Goal: Complete application form: Complete application form

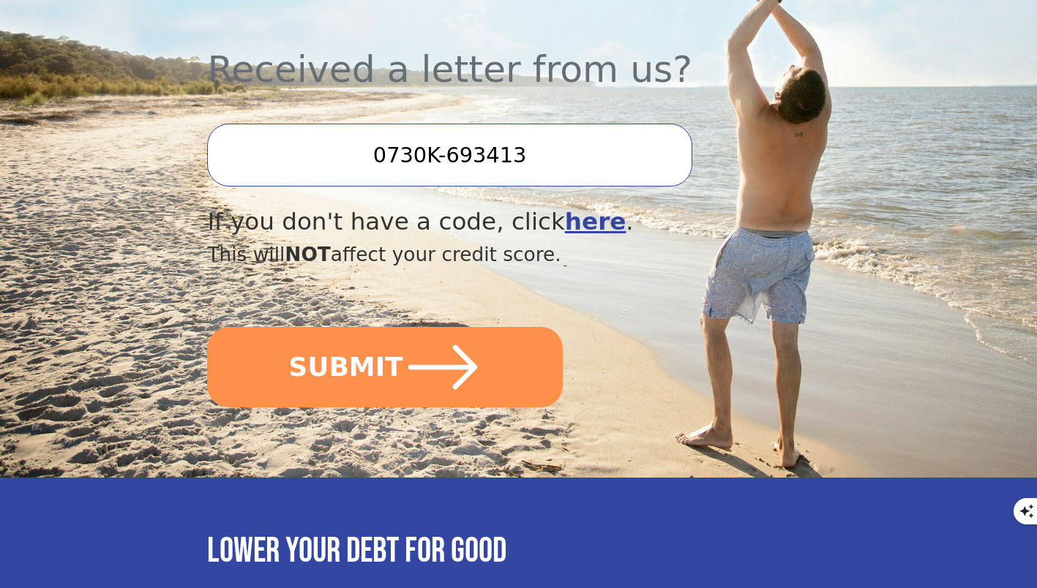
scroll to position [544, 0]
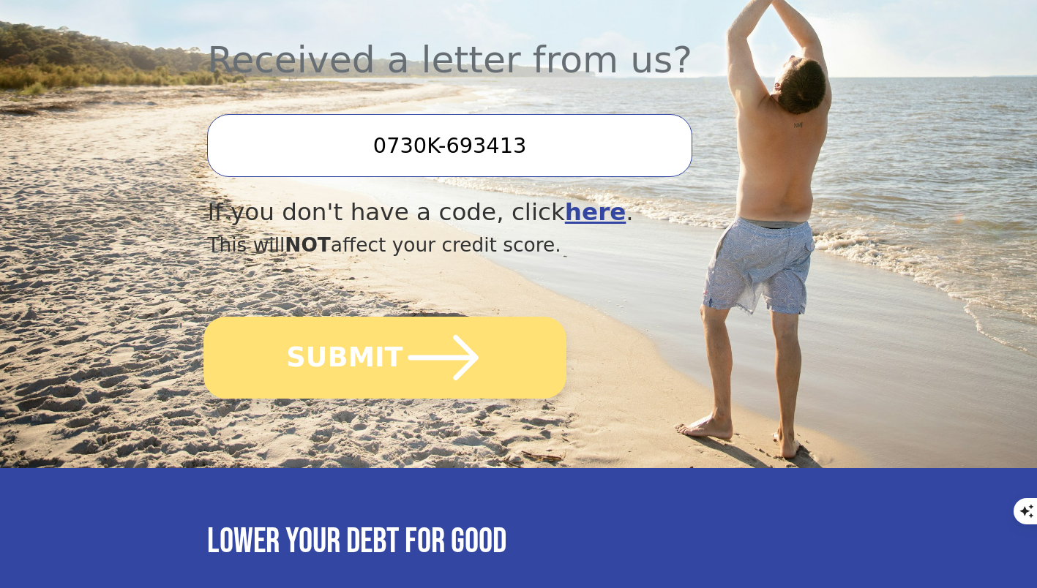
click at [370, 357] on button "SUBMIT" at bounding box center [385, 358] width 363 height 82
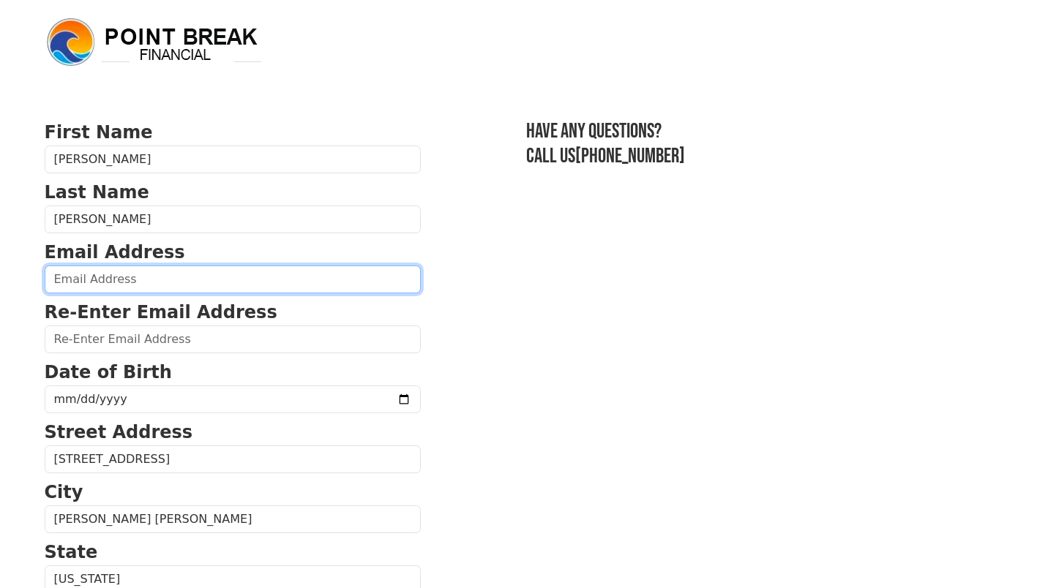
click at [191, 282] on input "email" at bounding box center [233, 280] width 376 height 28
type input "[EMAIL_ADDRESS][DOMAIN_NAME]"
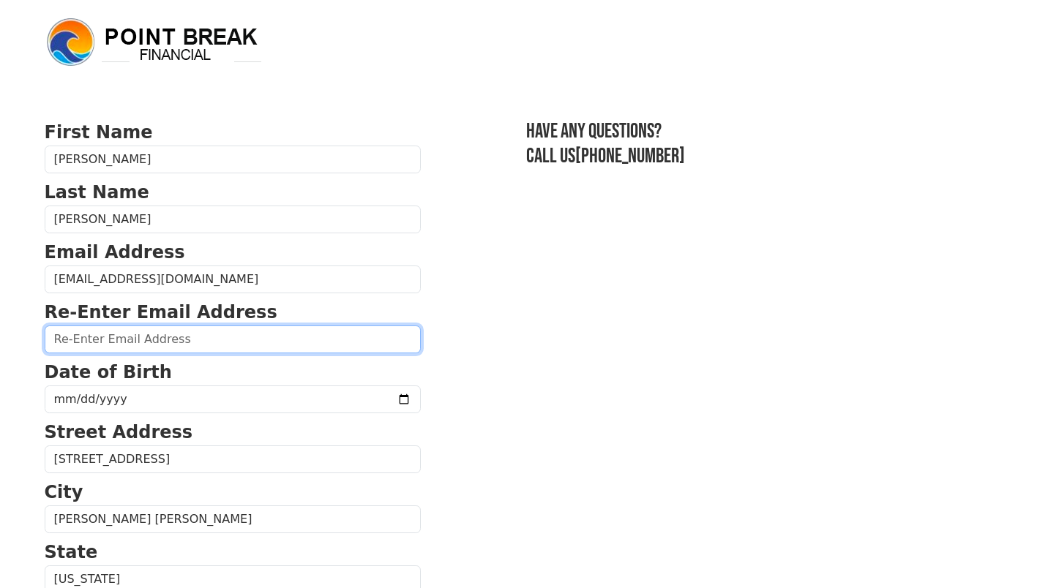
type input "[EMAIL_ADDRESS][DOMAIN_NAME]"
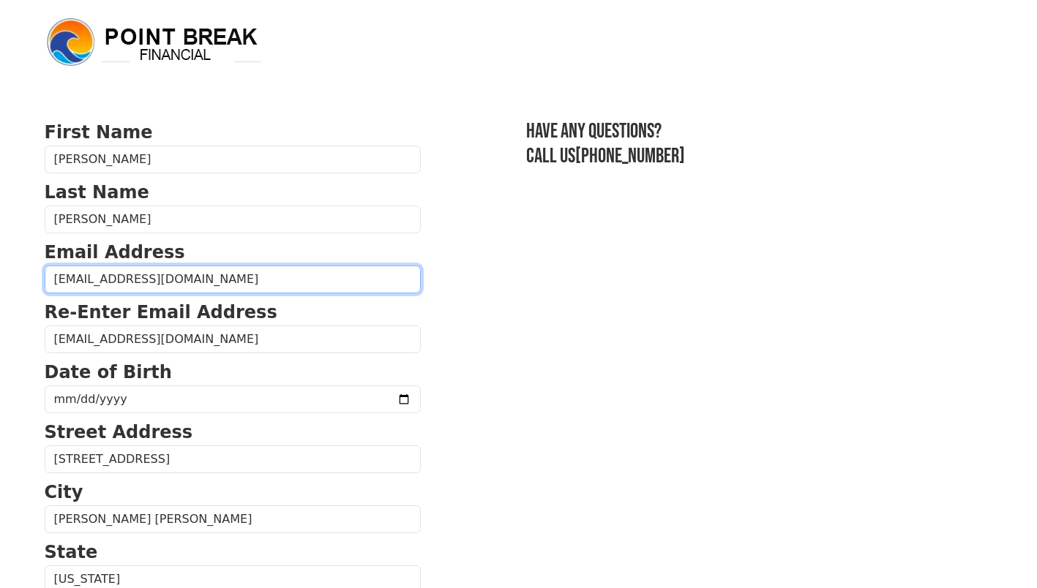
type input "(443) 980-0619"
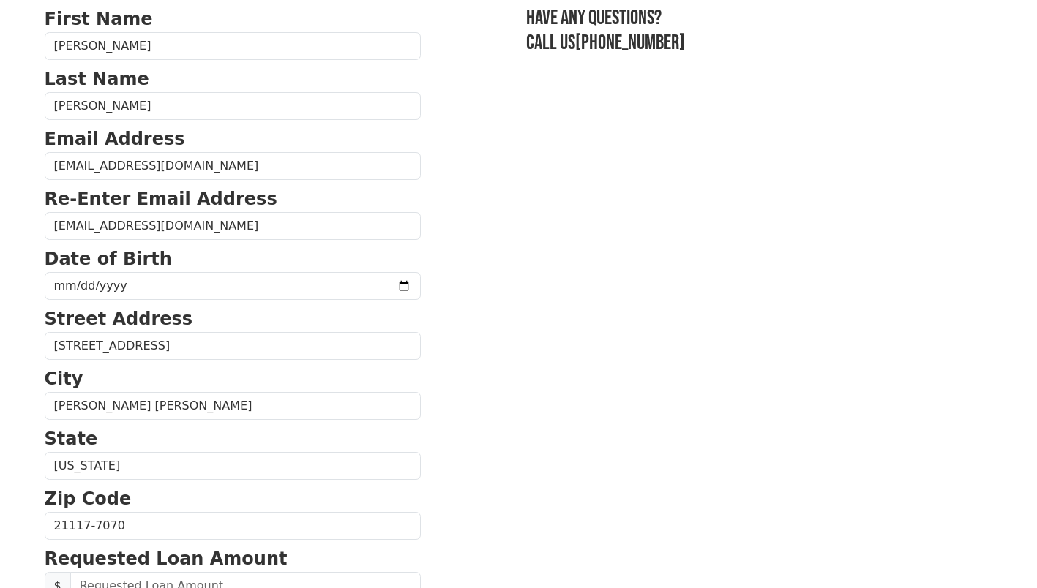
scroll to position [113, 0]
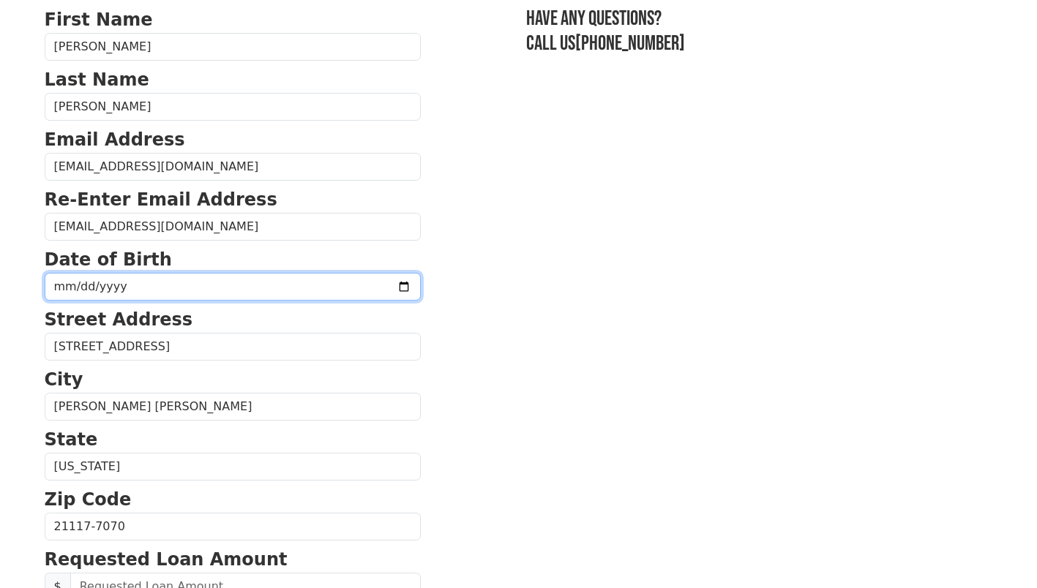
click at [239, 287] on input "date" at bounding box center [233, 287] width 376 height 28
type input "1968-06-25"
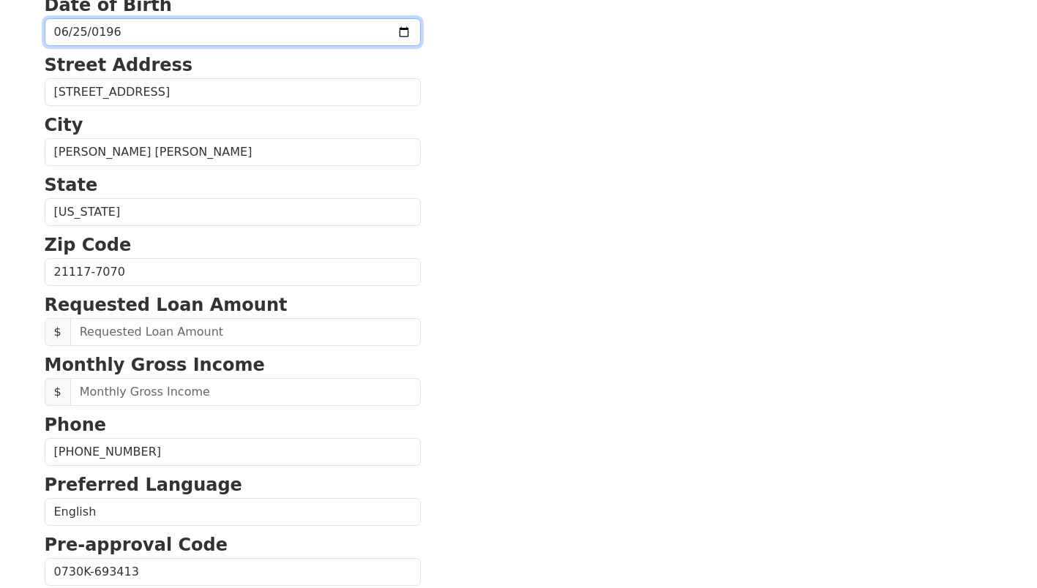
scroll to position [368, 0]
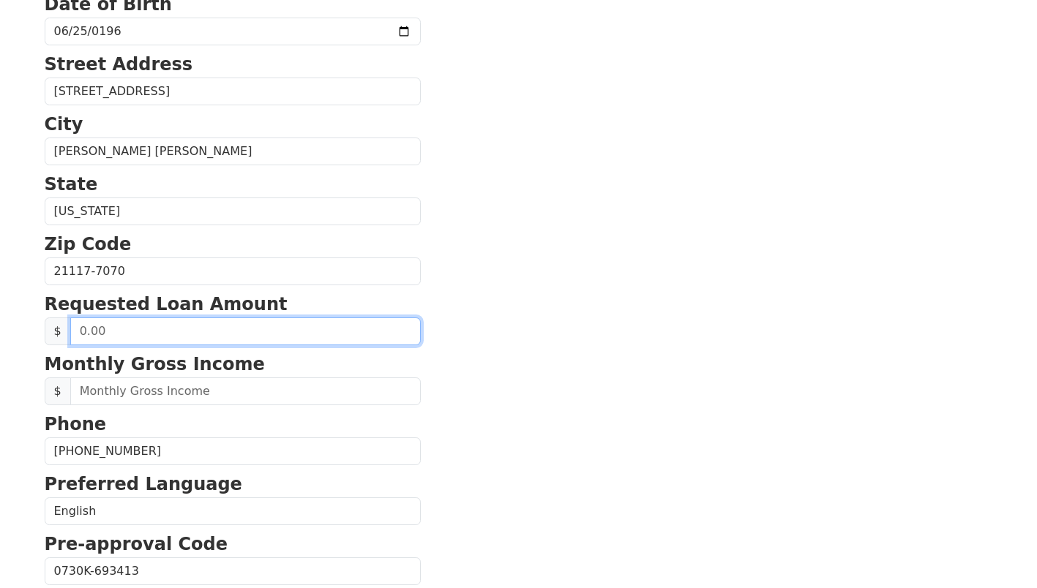
click at [186, 331] on input "text" at bounding box center [245, 332] width 351 height 28
type input "30,000.00"
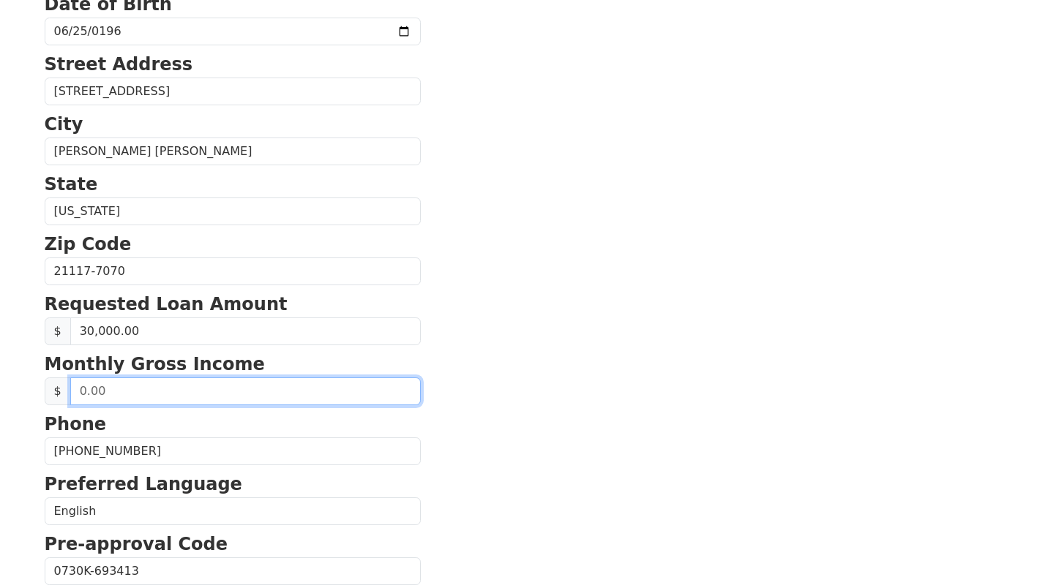
click at [212, 397] on input "text" at bounding box center [245, 392] width 351 height 28
type input "12,000.00"
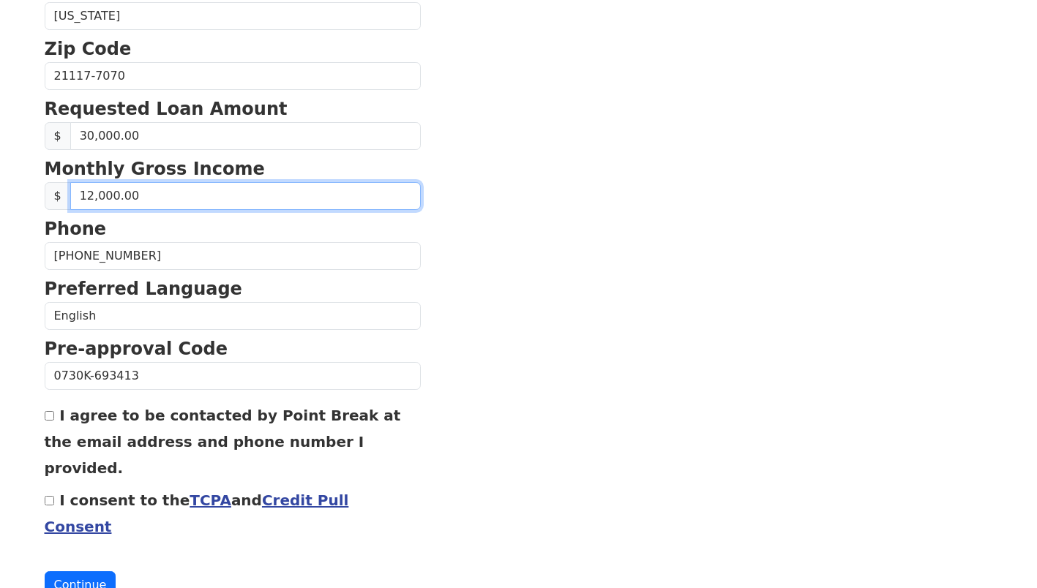
scroll to position [577, 0]
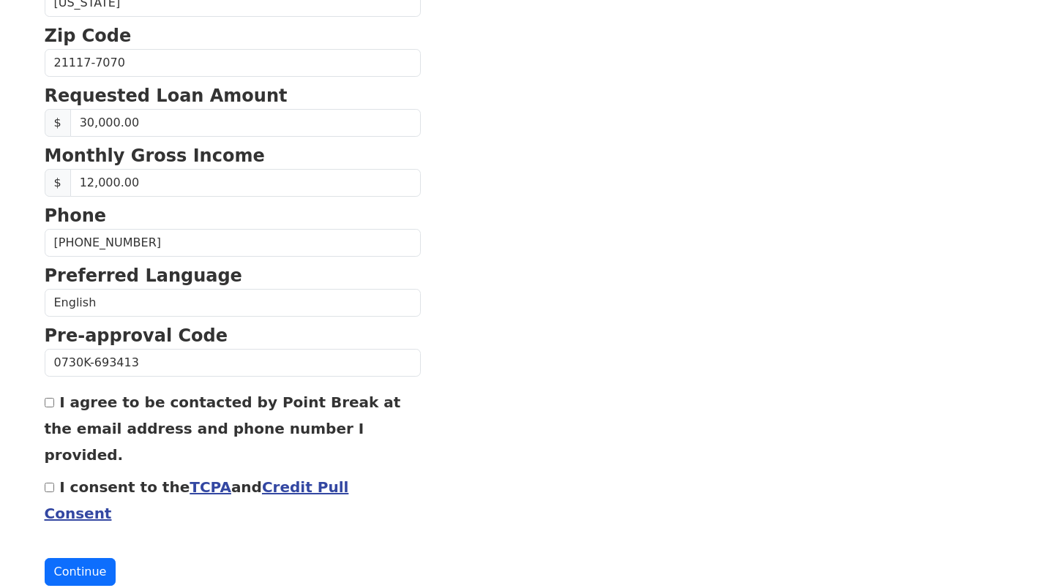
click at [53, 406] on input "I agree to be contacted by Point Break at the email address and phone number I …" at bounding box center [50, 403] width 10 height 10
checkbox input "true"
click at [45, 483] on input "I consent to the TCPA and Credit Pull Consent" at bounding box center [50, 488] width 10 height 10
checkbox input "true"
click at [72, 558] on button "Continue" at bounding box center [81, 572] width 72 height 28
